Goal: Complete application form

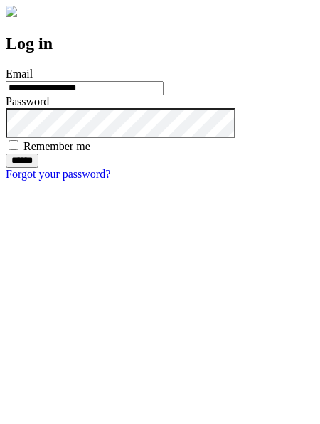
type input "**********"
click at [38, 168] on input "******" at bounding box center [22, 161] width 33 height 14
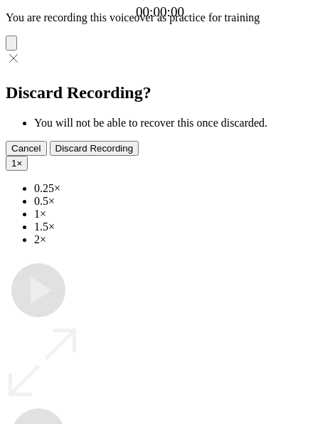
type input "**********"
